Goal: Information Seeking & Learning: Understand process/instructions

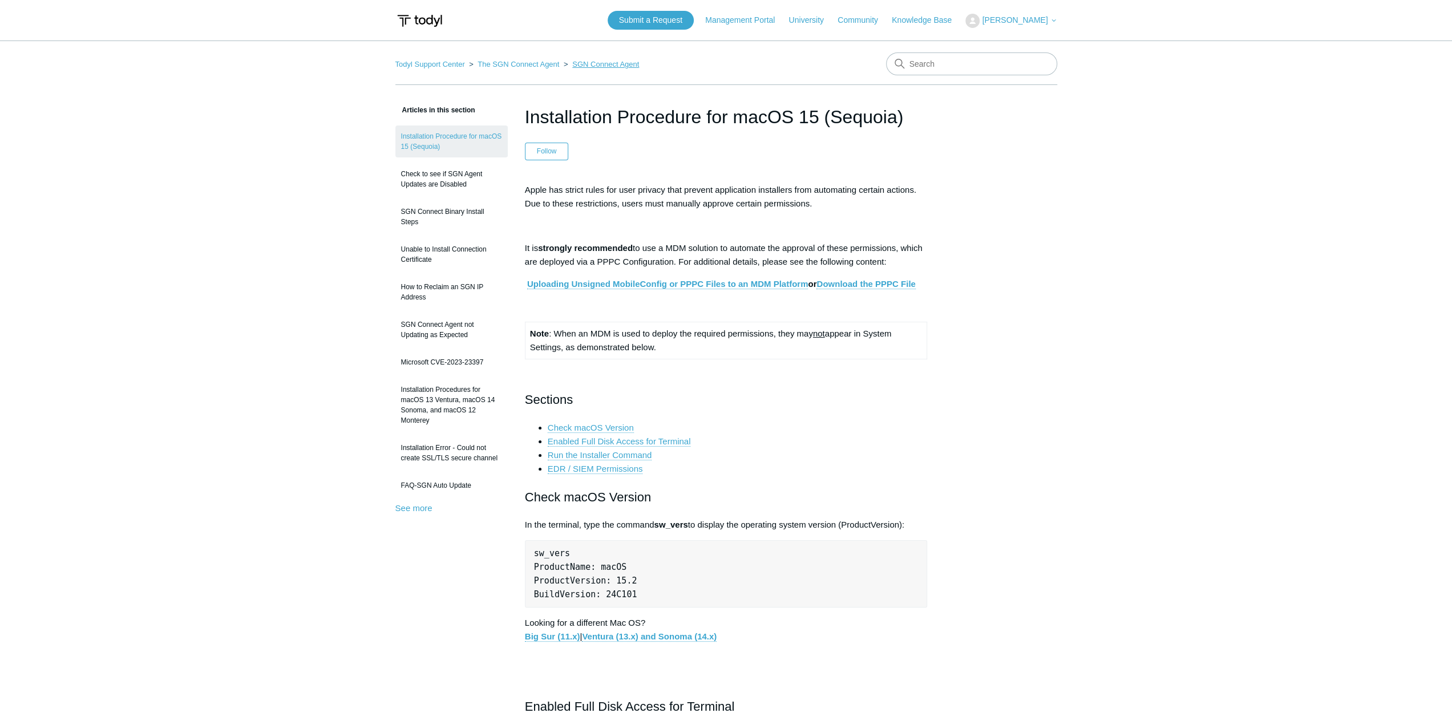
click at [614, 65] on link "SGN Connect Agent" at bounding box center [605, 64] width 67 height 9
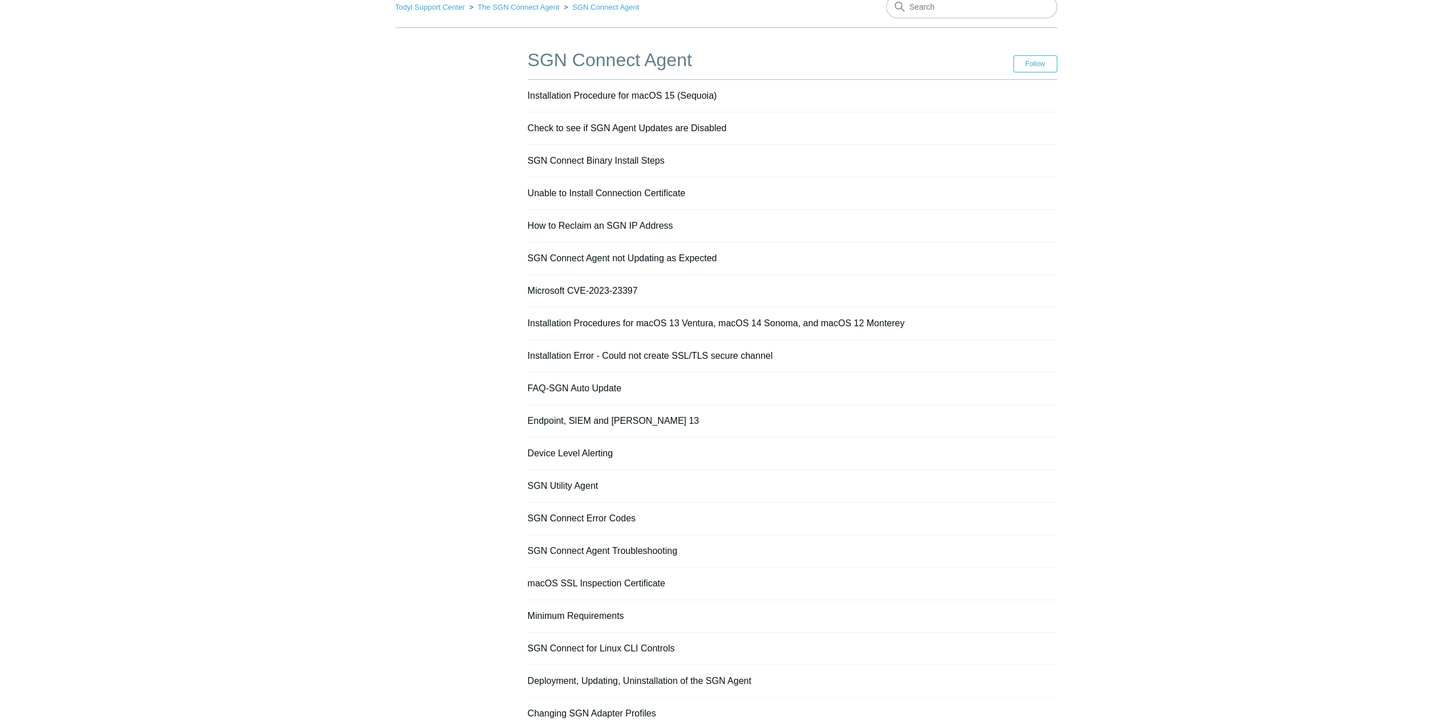
scroll to position [137, 0]
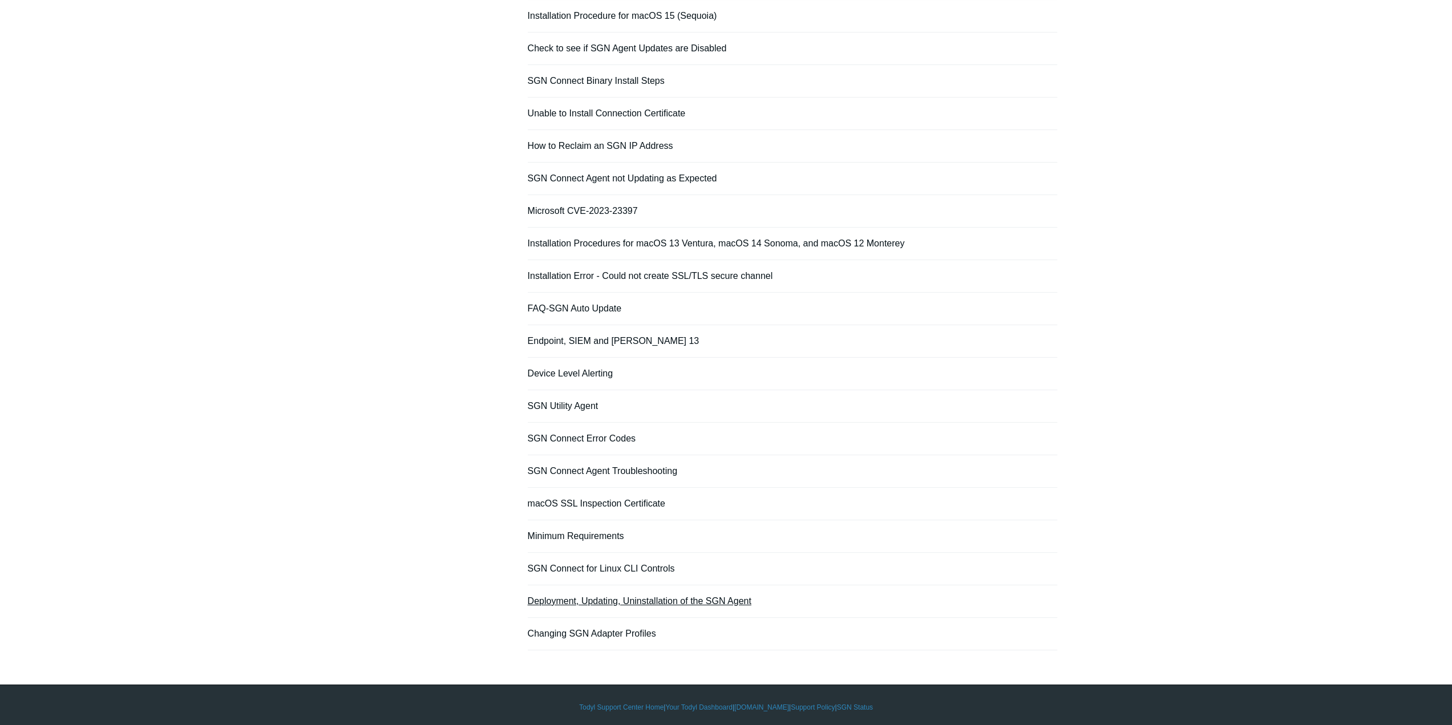
click at [647, 596] on link "Deployment, Updating, Uninstallation of the SGN Agent" at bounding box center [640, 601] width 224 height 10
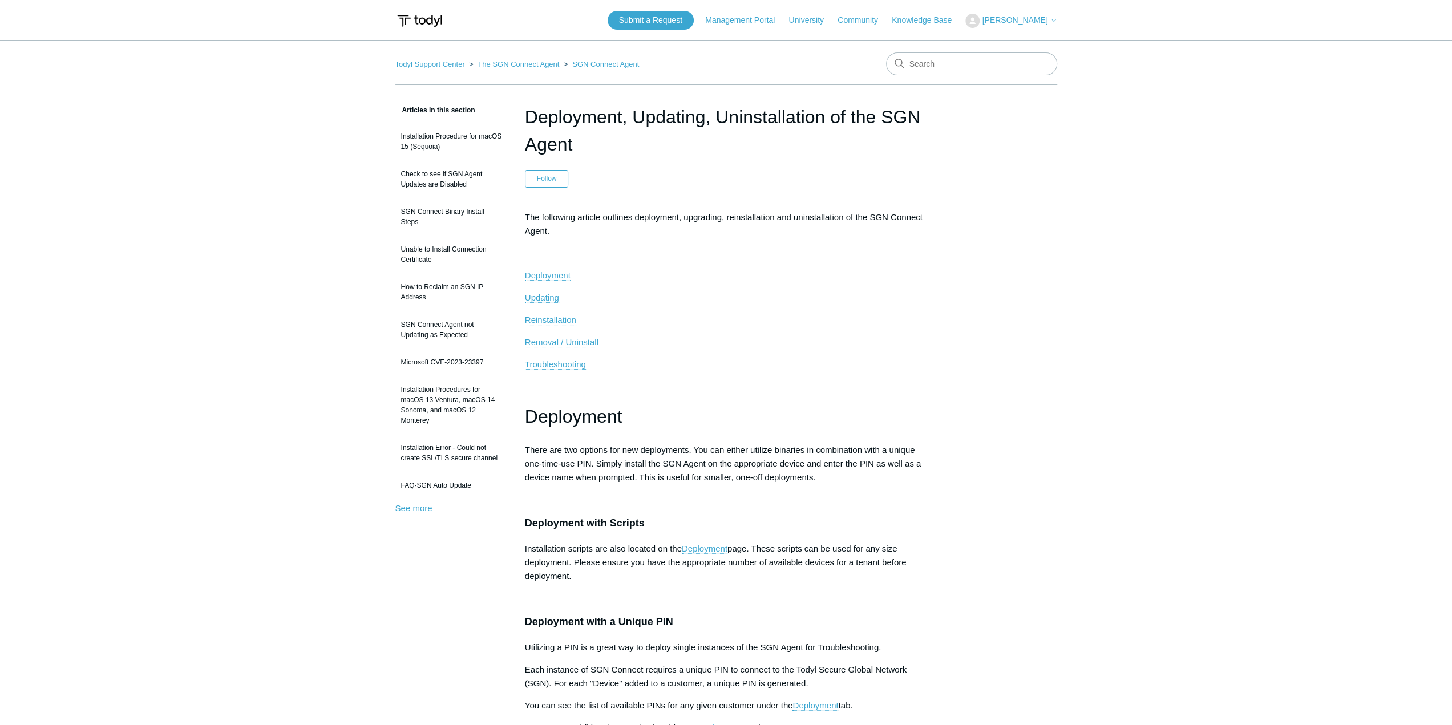
click at [554, 337] on span "Removal / Uninstall" at bounding box center [562, 342] width 74 height 10
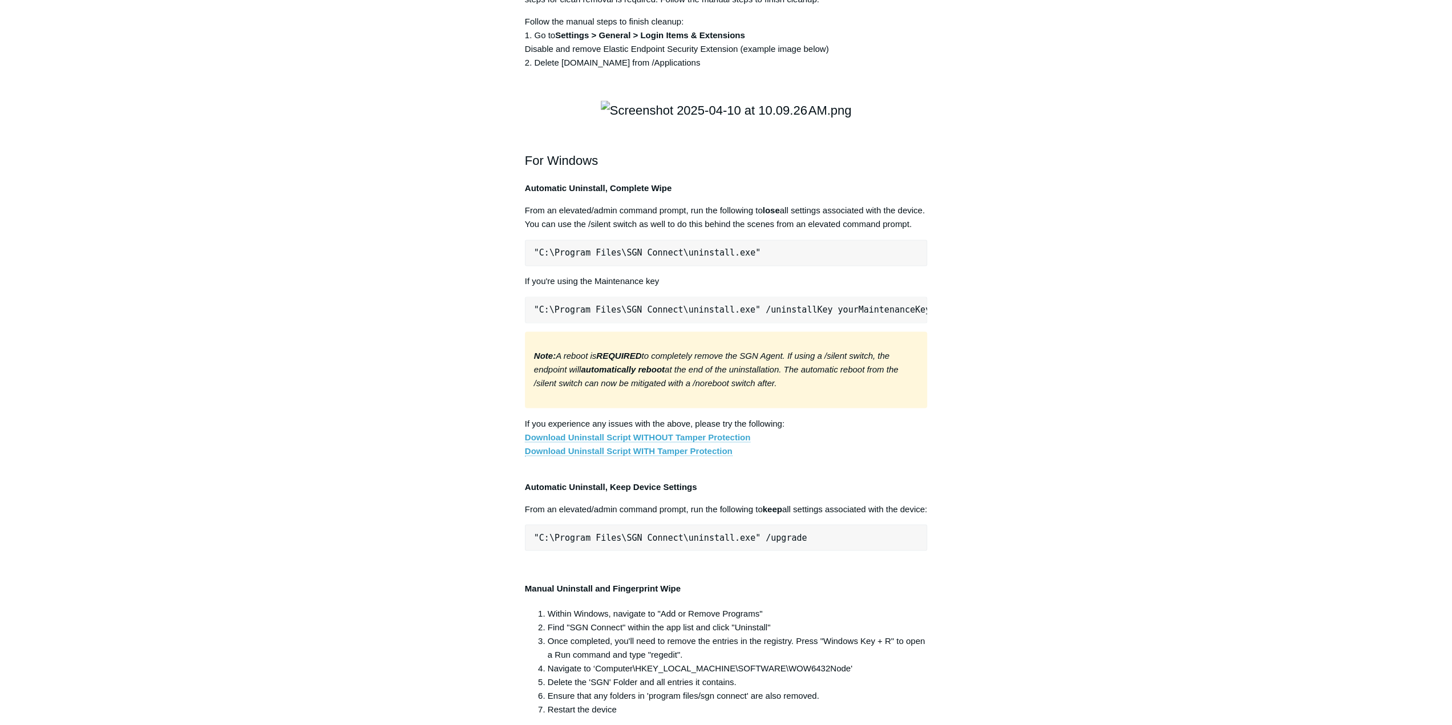
drag, startPoint x: 1044, startPoint y: 573, endPoint x: 1047, endPoint y: 484, distance: 89.1
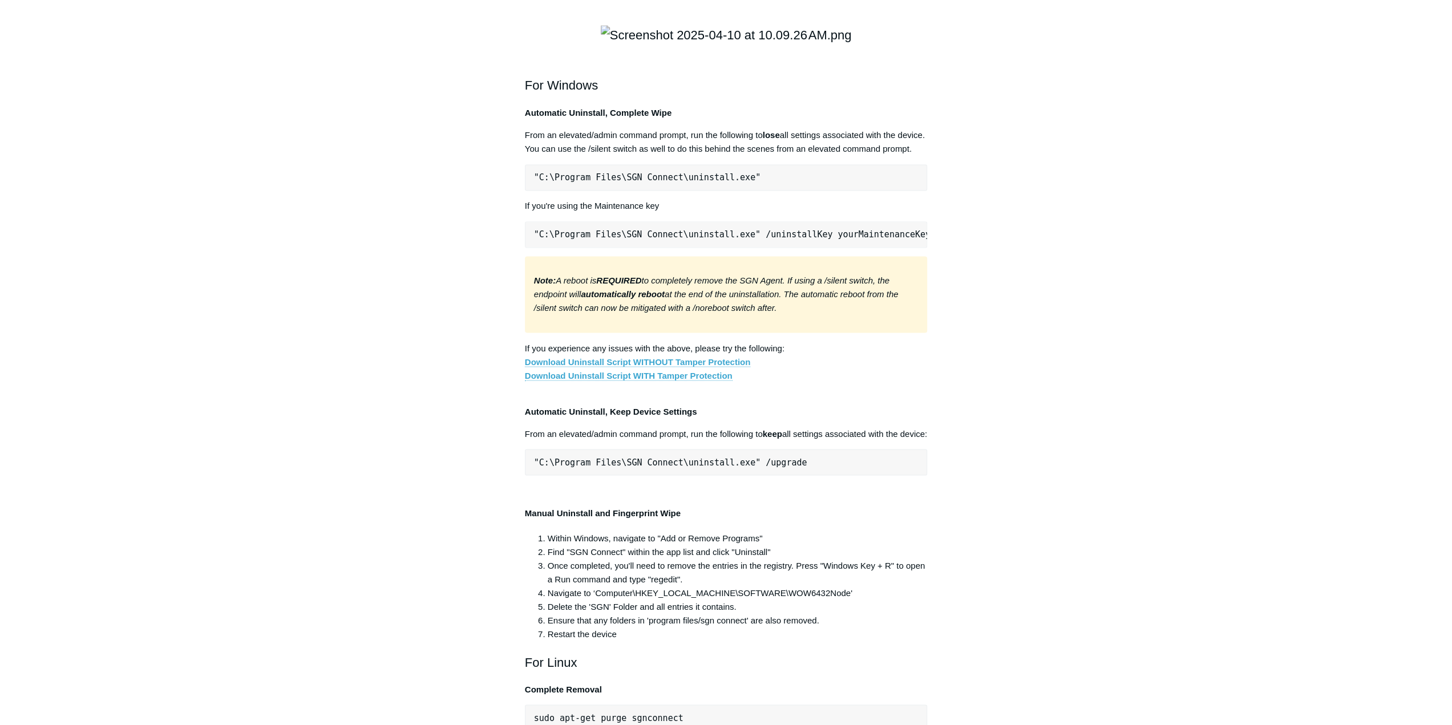
scroll to position [1871, 0]
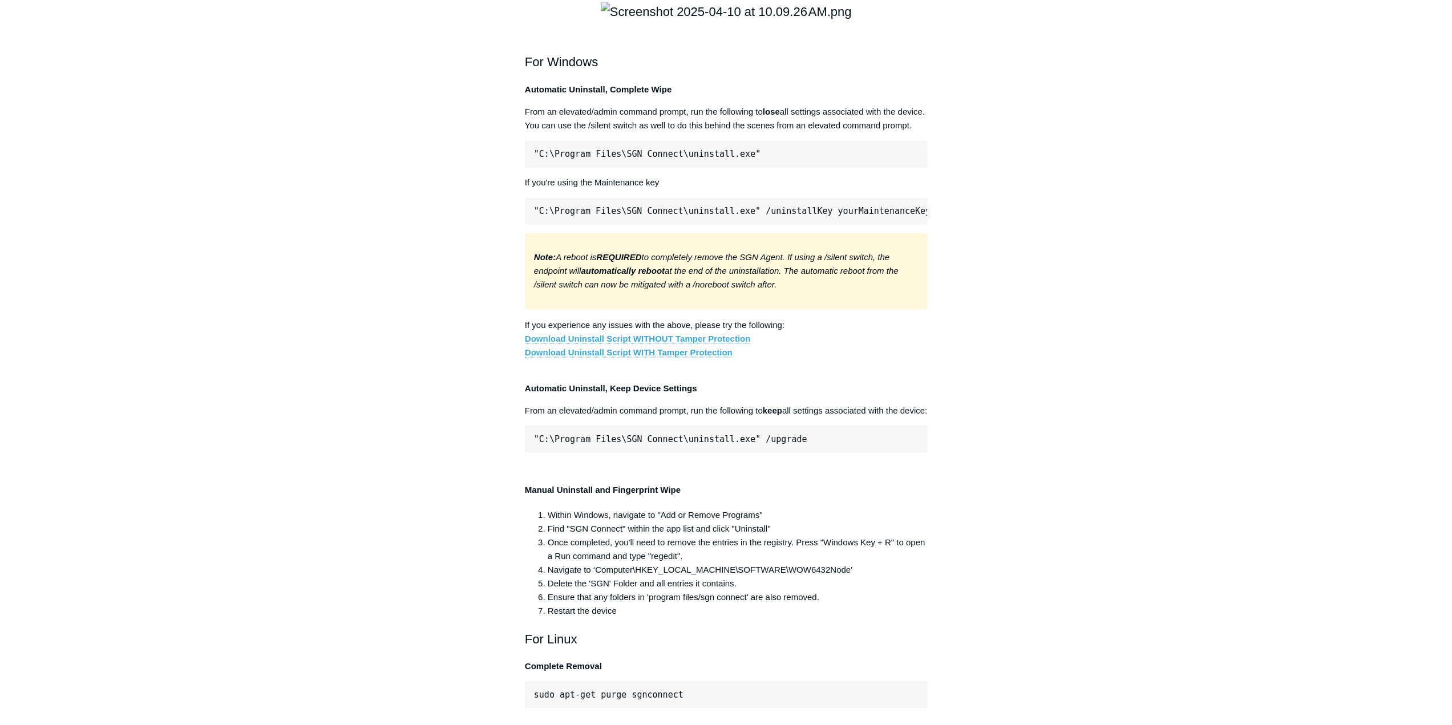
drag, startPoint x: 1046, startPoint y: 470, endPoint x: 1045, endPoint y: 520, distance: 50.8
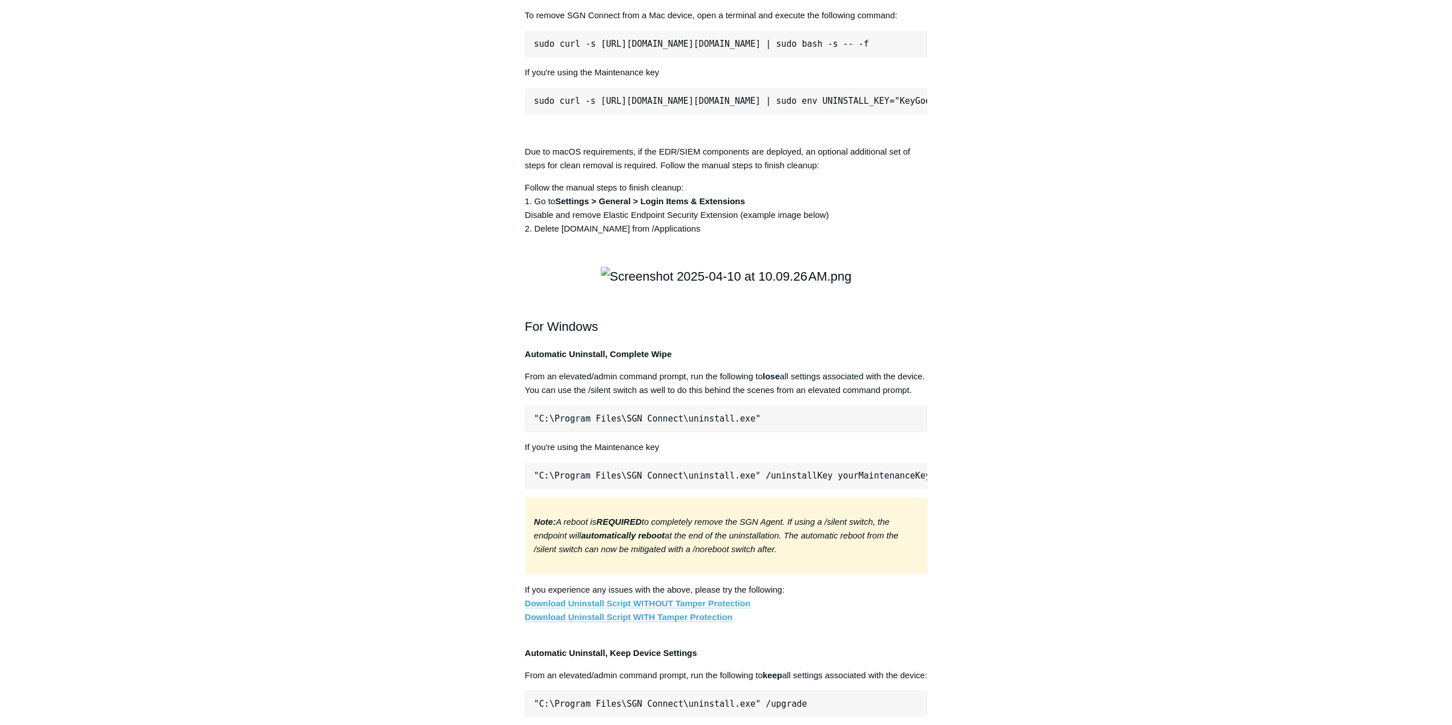
drag, startPoint x: 1127, startPoint y: 565, endPoint x: 1133, endPoint y: 510, distance: 55.1
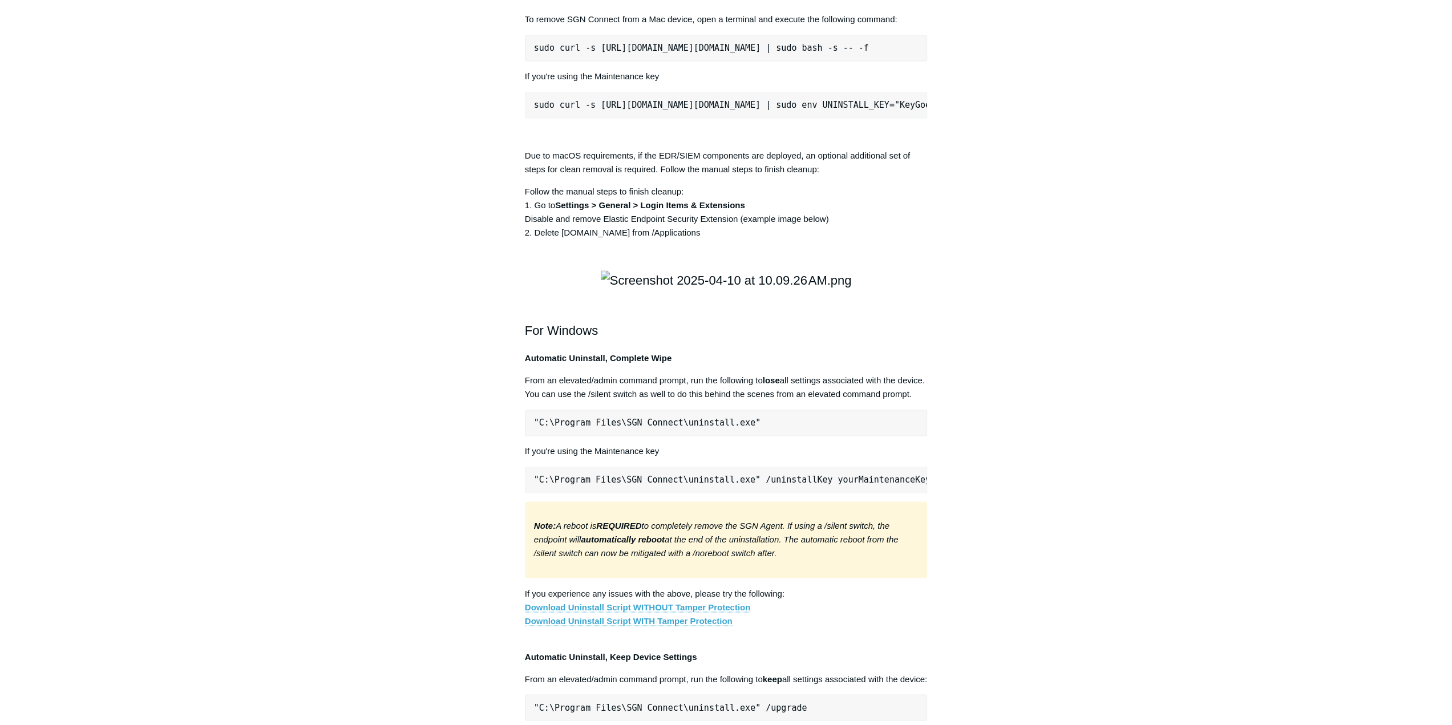
drag, startPoint x: 903, startPoint y: 217, endPoint x: 909, endPoint y: 216, distance: 6.0
click at [904, 61] on pre "sudo curl -s https://portal.todyl.com/tools/MacUninstall.sh | sudo bash -s -- -f" at bounding box center [726, 48] width 403 height 26
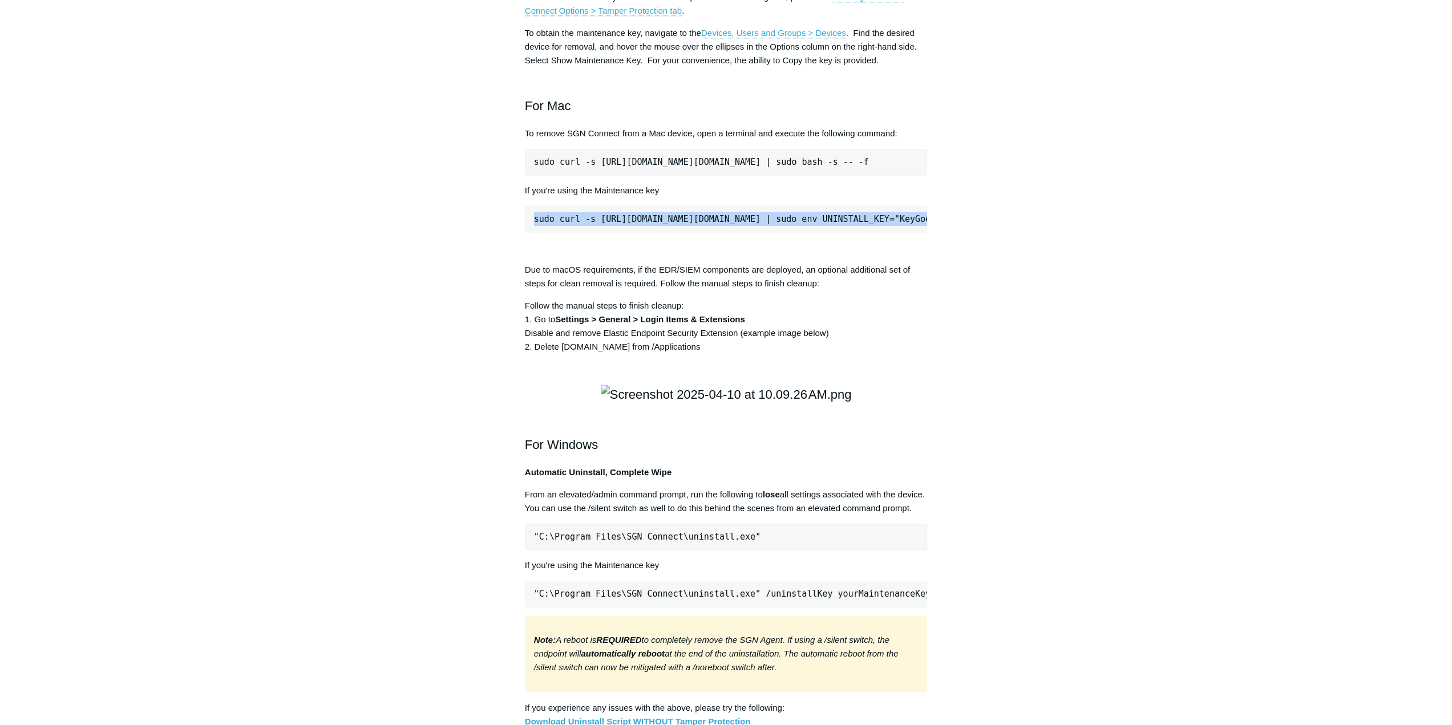
scroll to position [0, 143]
drag, startPoint x: 534, startPoint y: 382, endPoint x: 991, endPoint y: 390, distance: 457.6
click at [991, 390] on div "Articles in this section Installation Procedure for macOS 15 (Sequoia) Check to…" at bounding box center [726, 222] width 662 height 3206
copy pre "sudo curl -s https://portal.todyl.com/tools/MacUninstall.sh | sudo env UNINSTAL…"
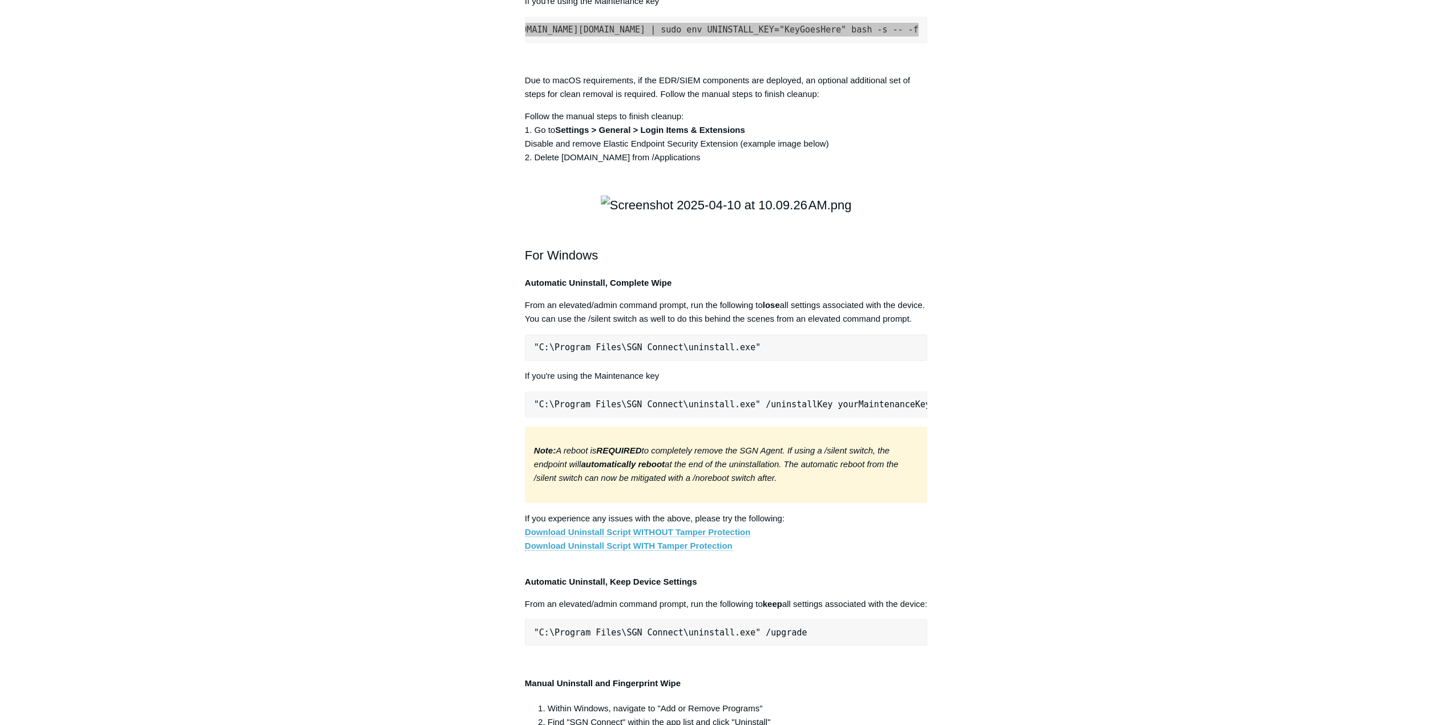
scroll to position [1656, 0]
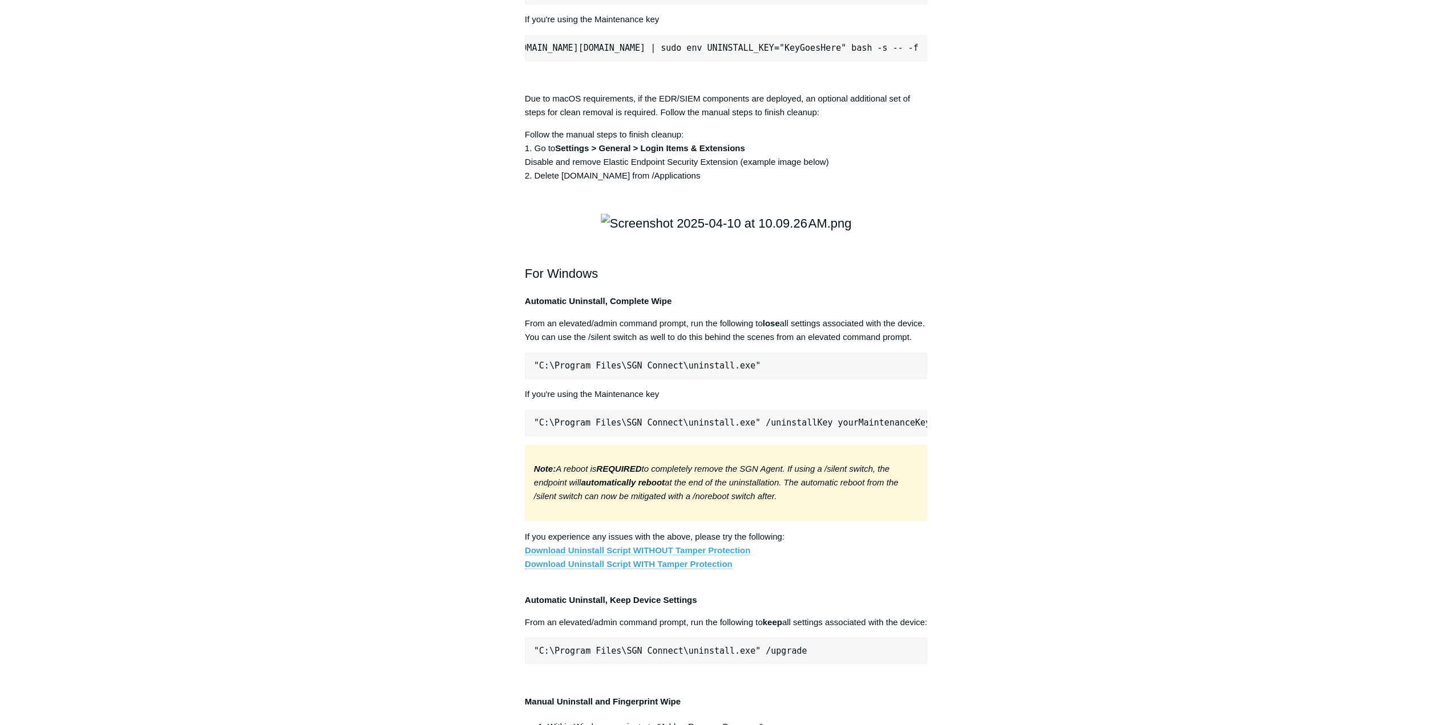
drag, startPoint x: 972, startPoint y: 304, endPoint x: 959, endPoint y: 299, distance: 13.4
click at [971, 304] on div "Articles in this section Installation Procedure for macOS 15 (Sequoia) Check to…" at bounding box center [726, 51] width 662 height 3206
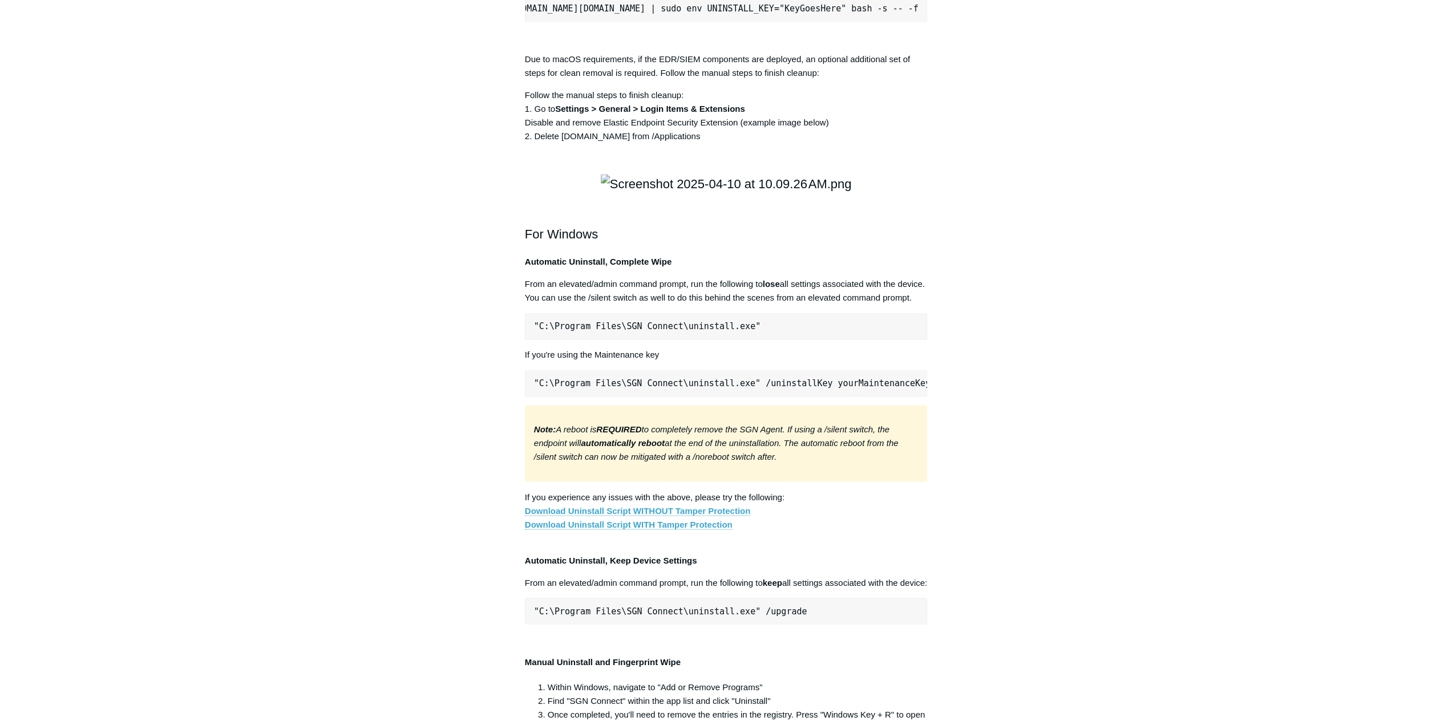
scroll to position [1713, 0]
